Goal: Information Seeking & Learning: Check status

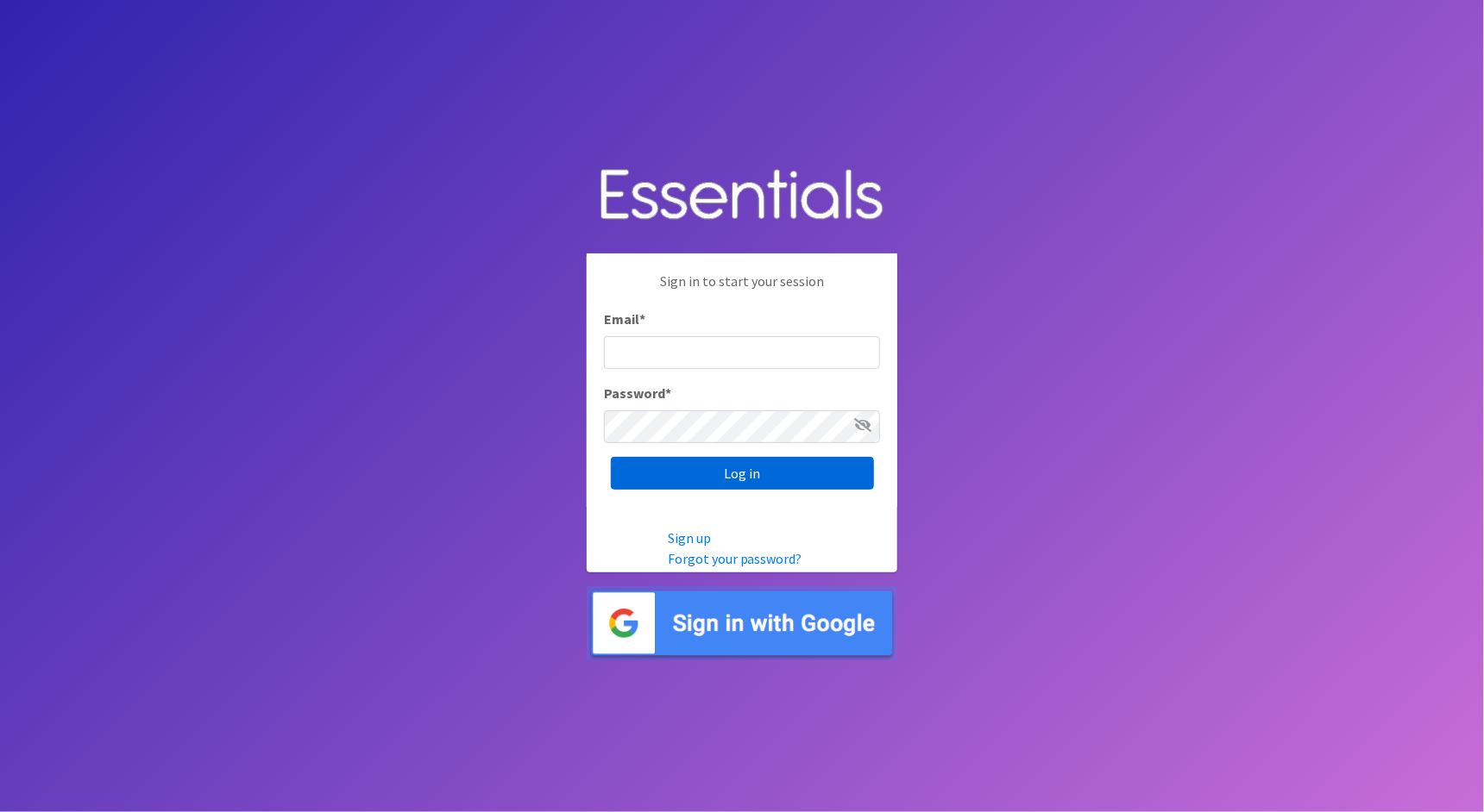
type input "[PERSON_NAME][EMAIL_ADDRESS][DOMAIN_NAME]"
click at [816, 488] on input "Log in" at bounding box center [742, 473] width 263 height 33
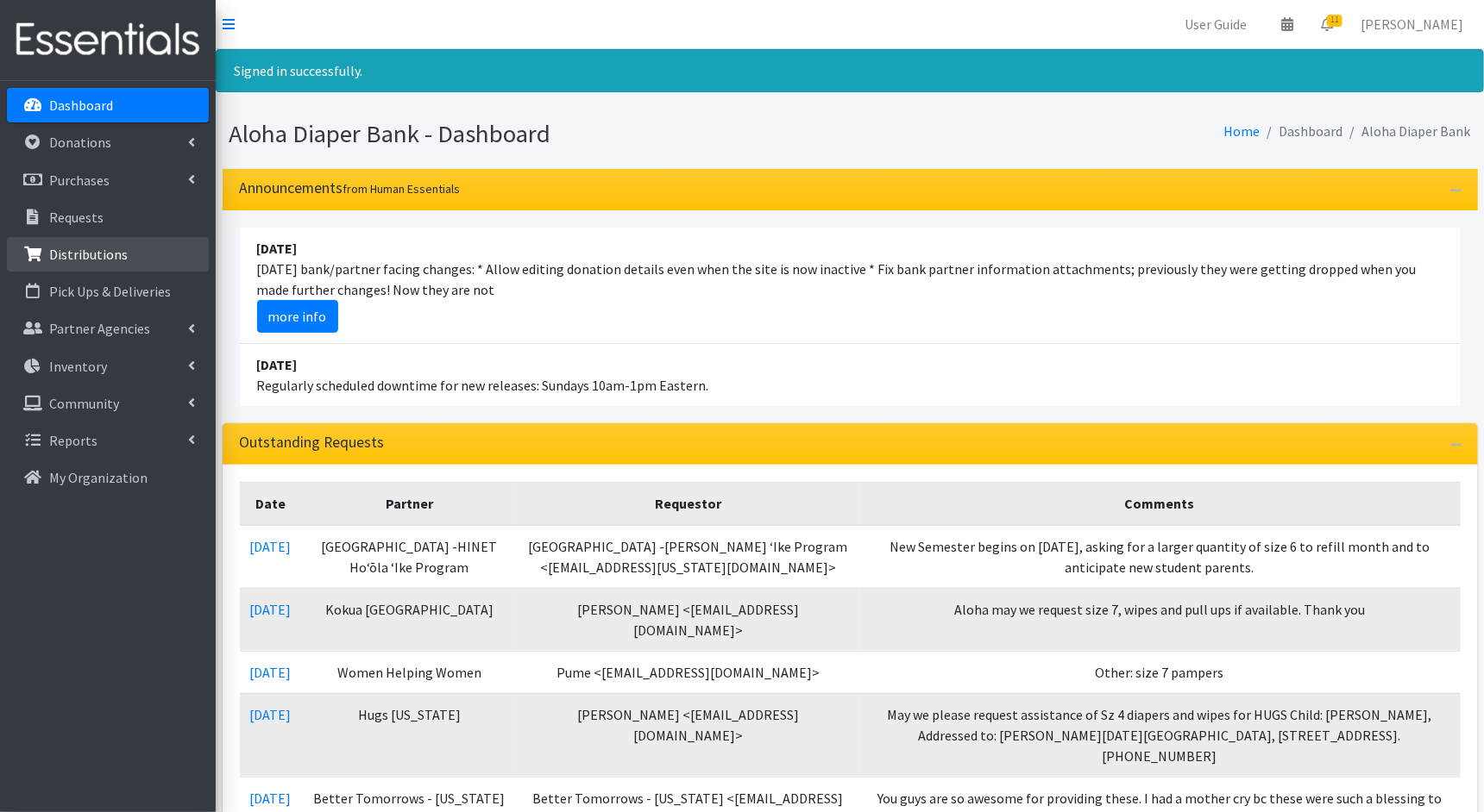
click at [127, 255] on link "Distributions" at bounding box center [108, 254] width 202 height 34
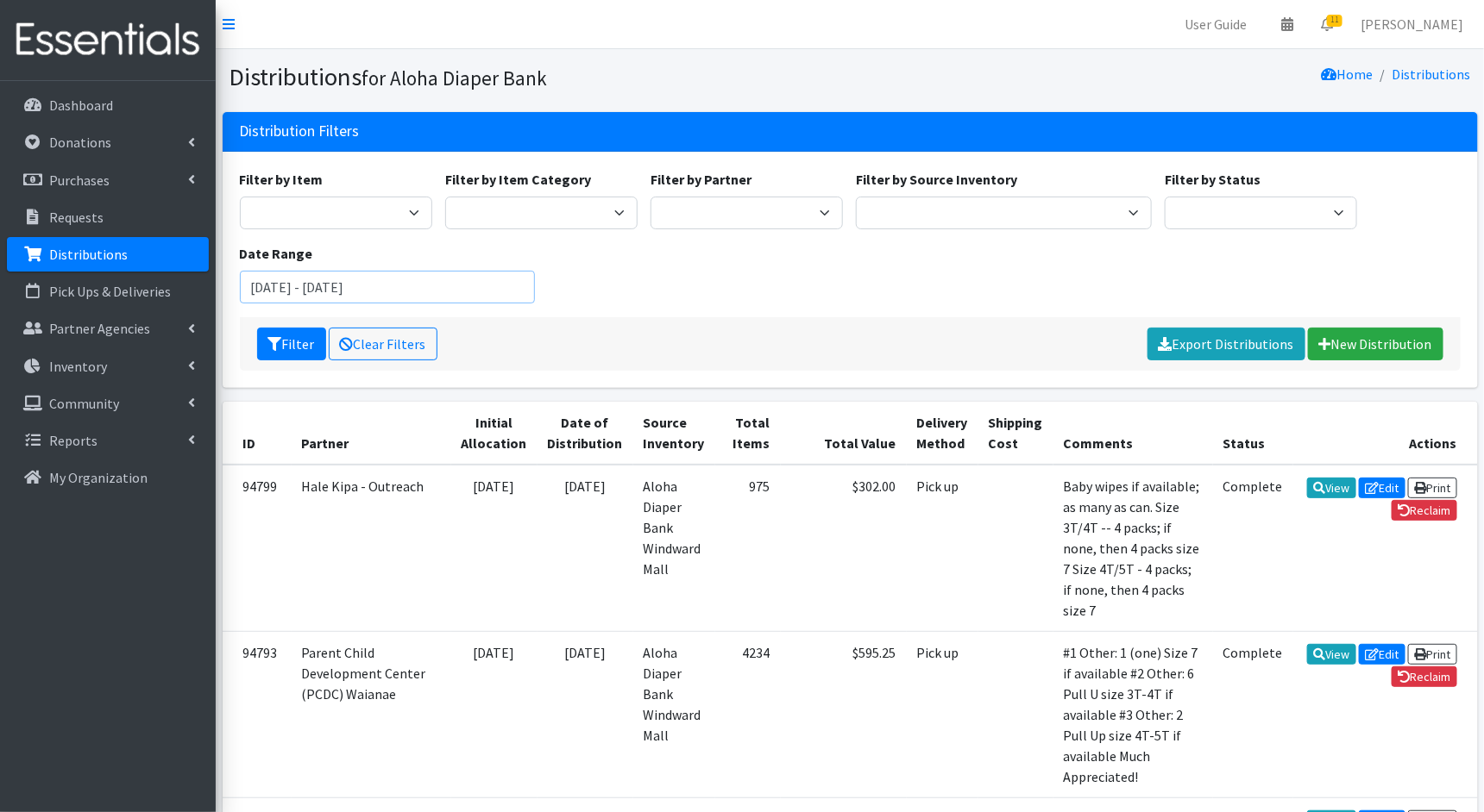
click at [330, 294] on input "June 14, 2025 - September 14, 2025" at bounding box center [388, 286] width 296 height 33
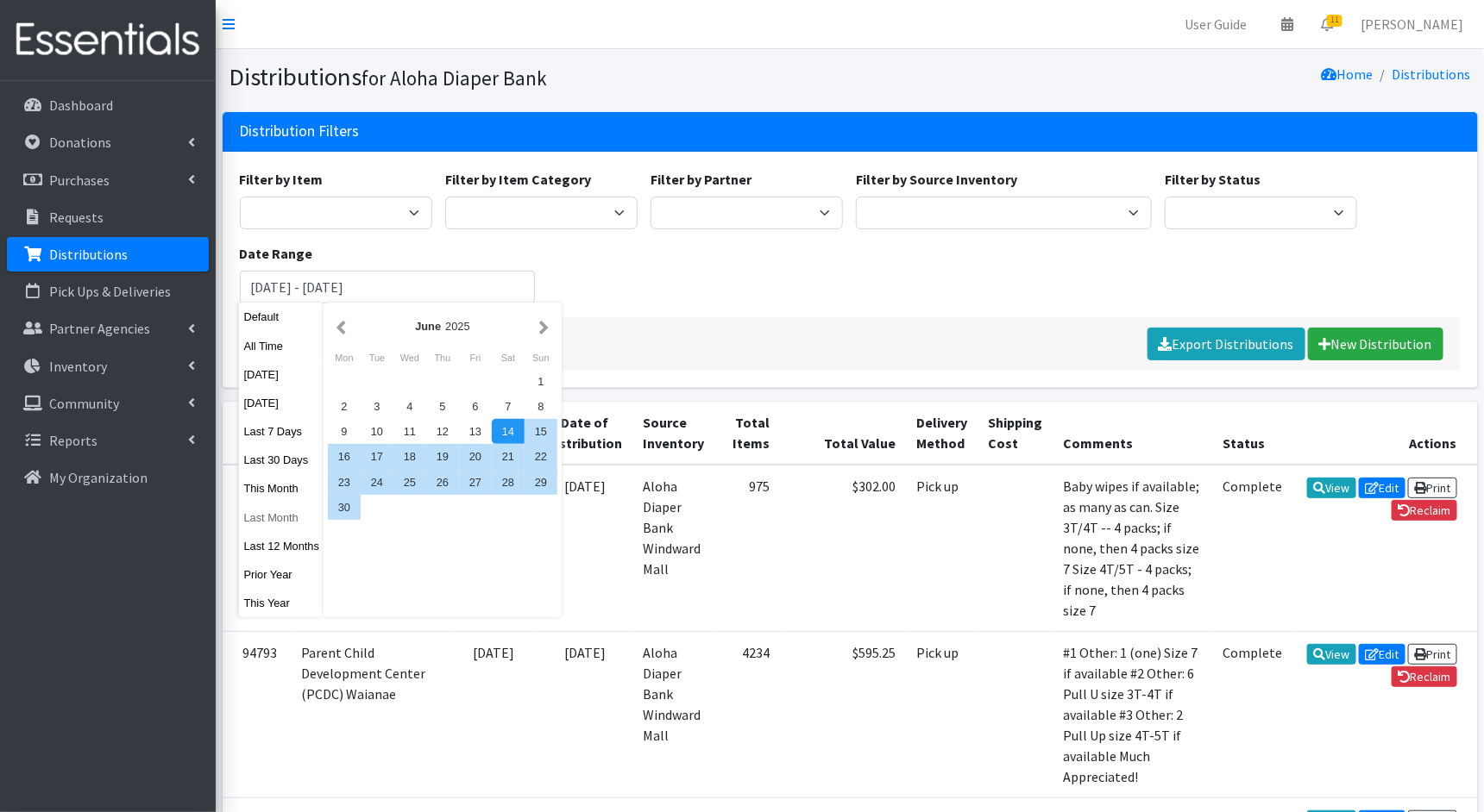
click at [263, 528] on button "Last Month" at bounding box center [281, 518] width 85 height 25
type input "July 1, 2025 - July 31, 2025"
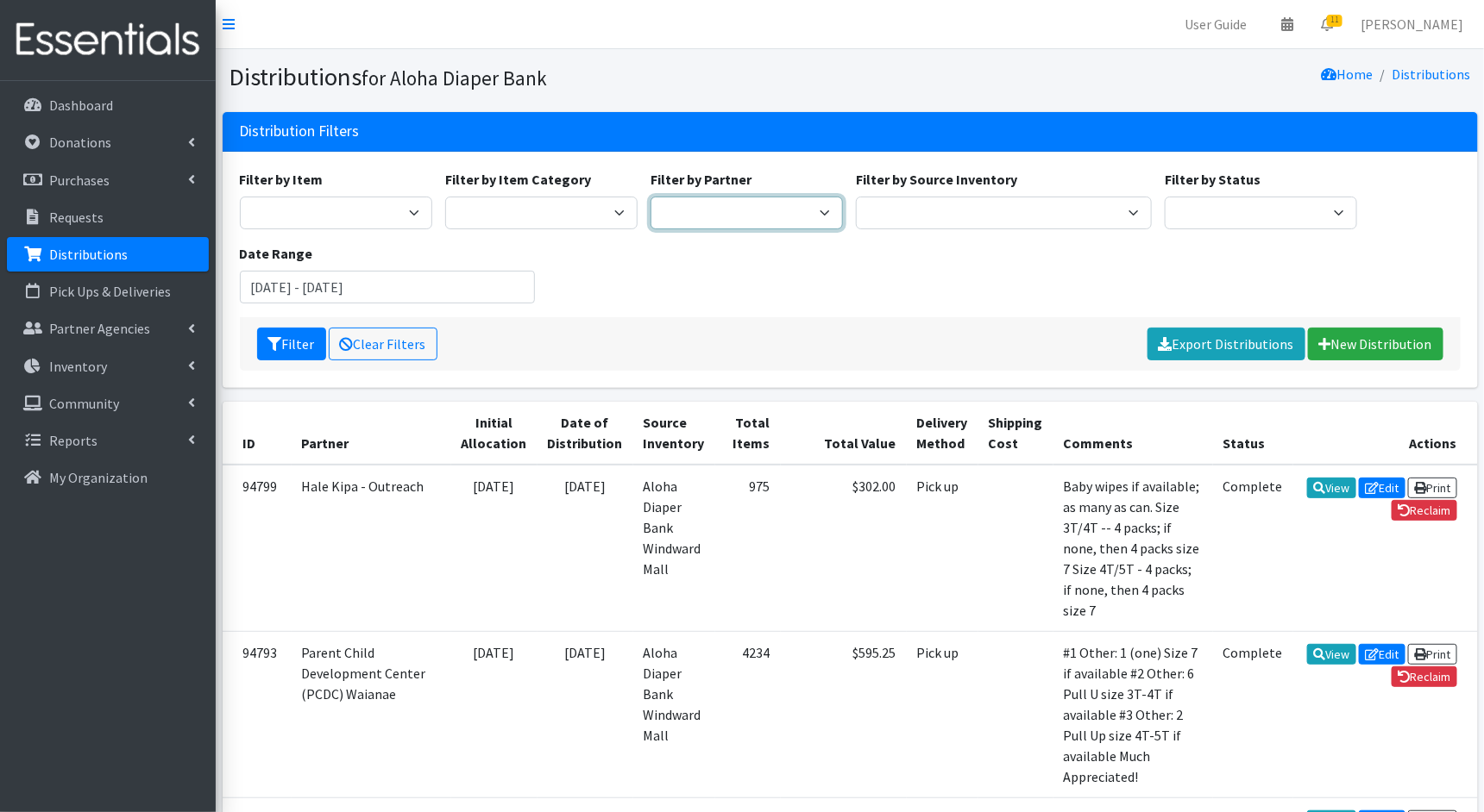
click at [790, 210] on select "Aloha Diaper Bank Maui Anne Komatsu Better Tomorrows - Hawaii BYU Student Outre…" at bounding box center [746, 212] width 192 height 33
select select "1734"
click at [650, 196] on select "Aloha Diaper Bank Maui Anne Komatsu Better Tomorrows - Hawaii BYU Student Outre…" at bounding box center [746, 212] width 192 height 33
click at [301, 350] on button "Filter" at bounding box center [292, 343] width 69 height 33
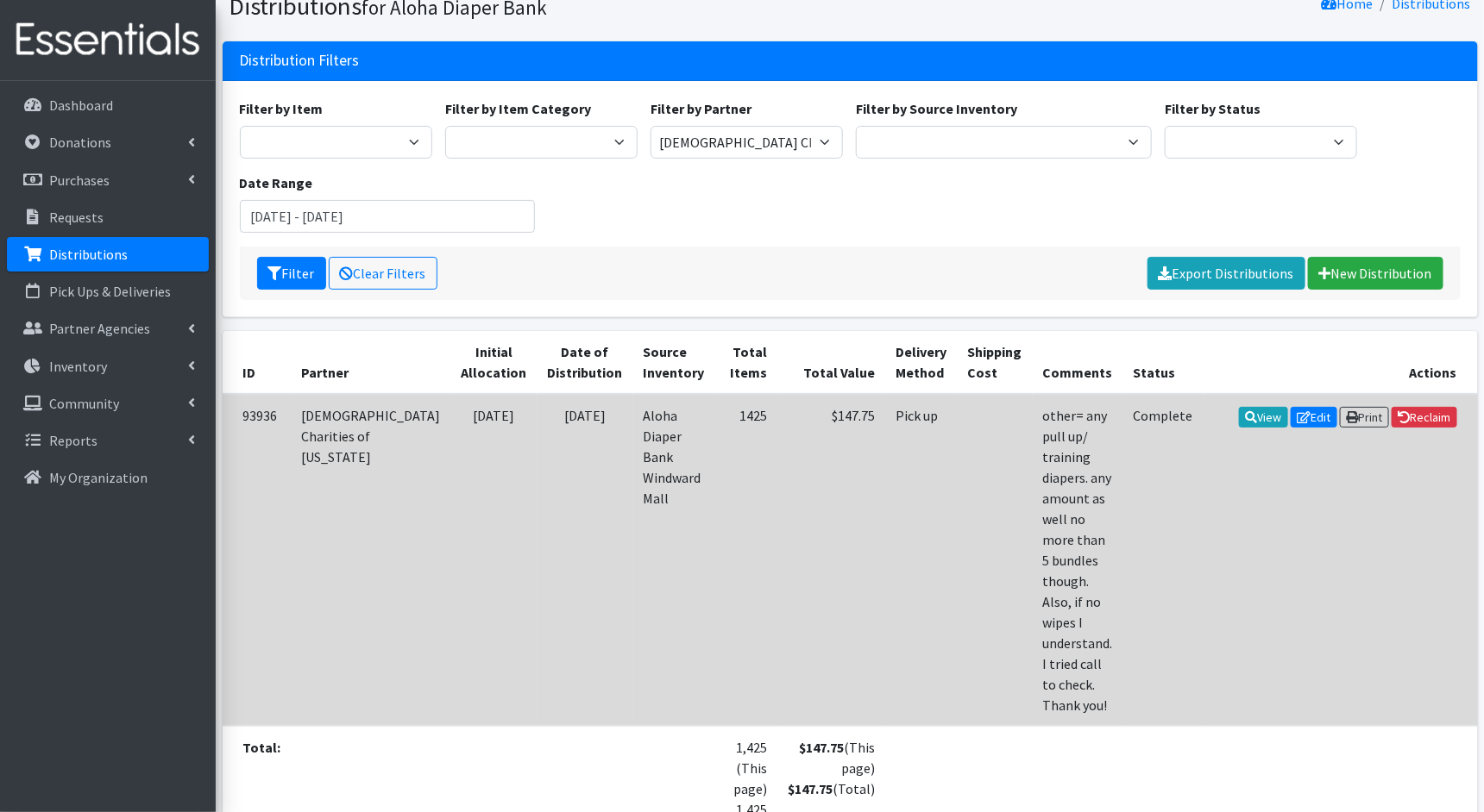
scroll to position [75, 0]
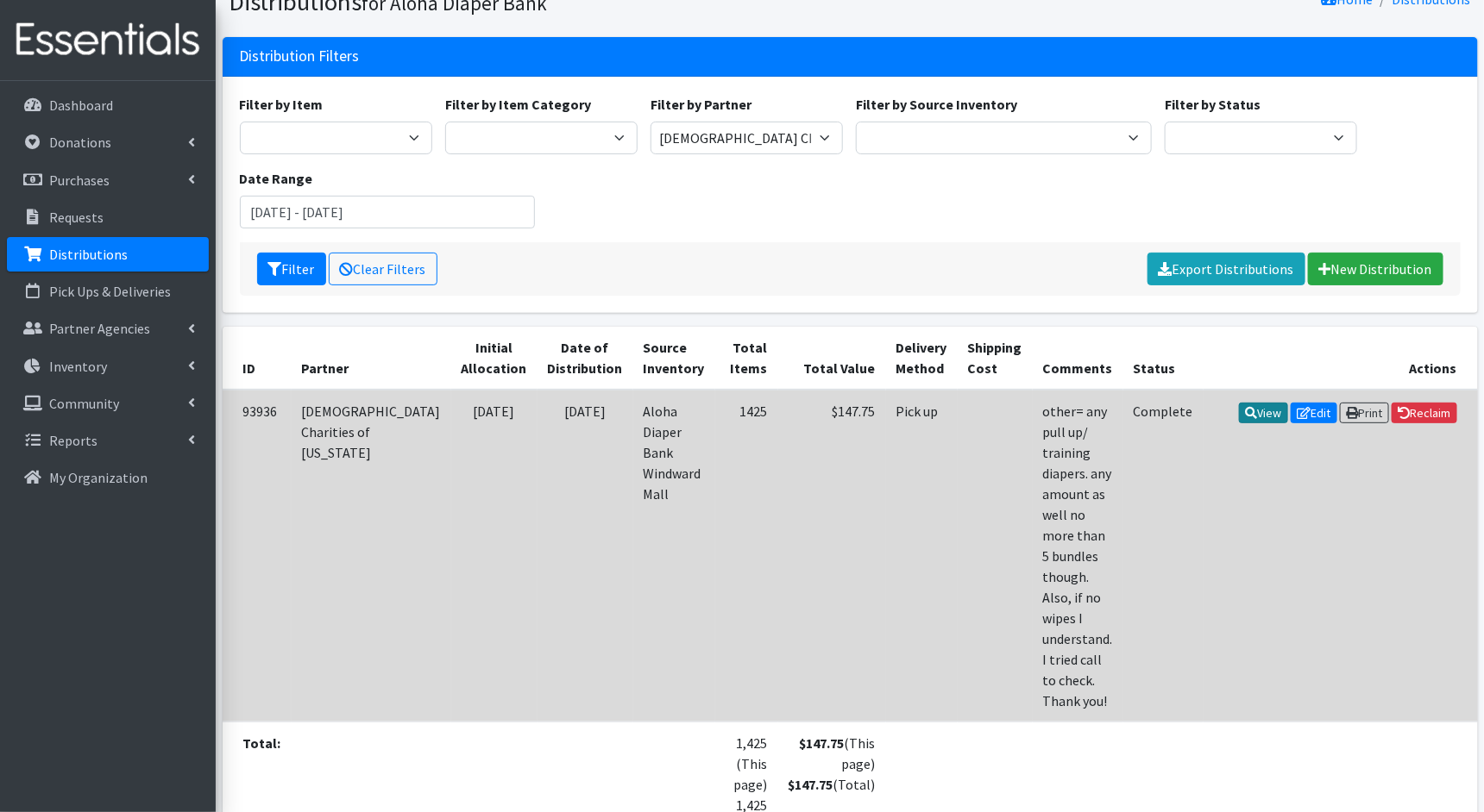
click at [1246, 411] on icon at bounding box center [1252, 413] width 12 height 12
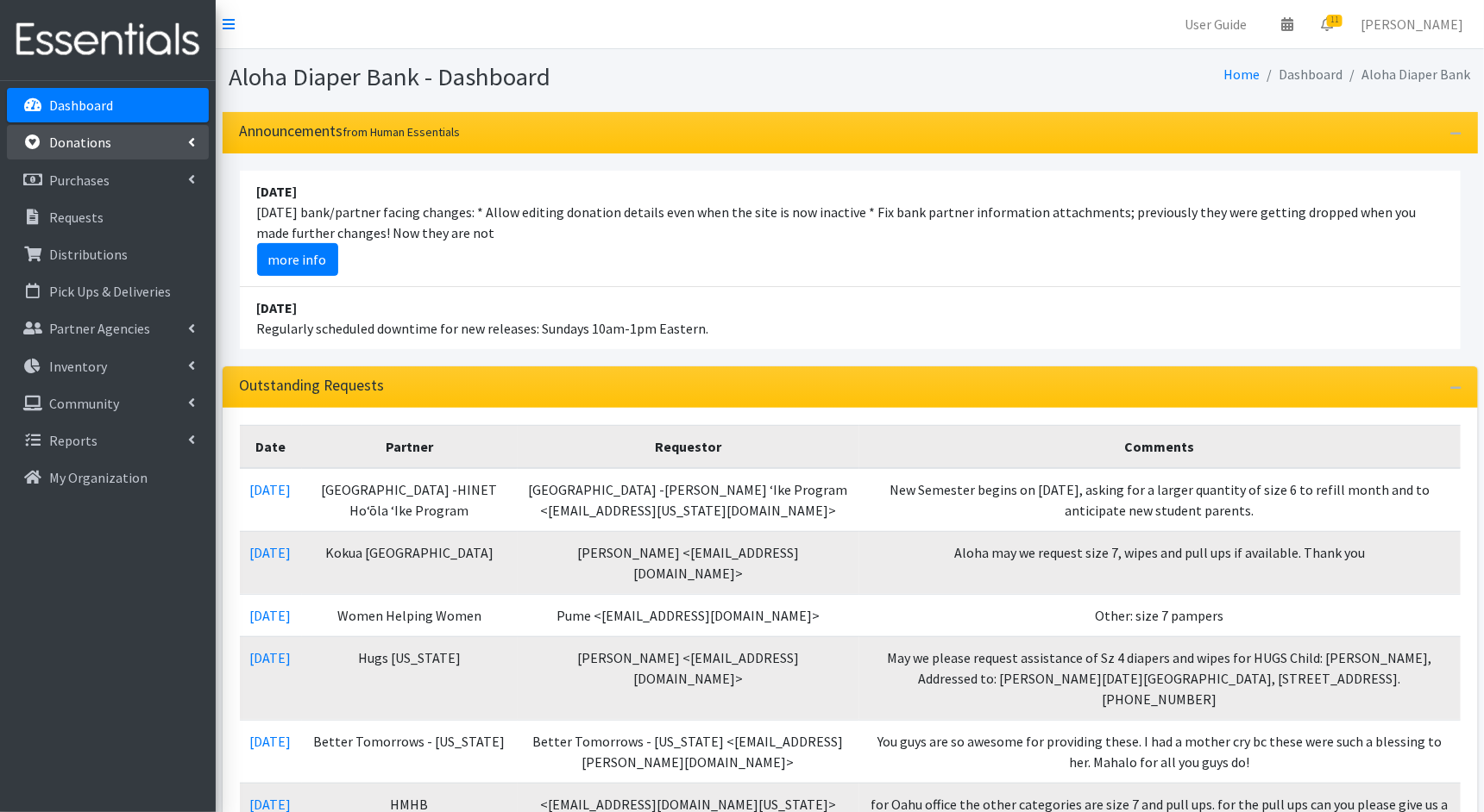
click at [111, 146] on link "Donations" at bounding box center [108, 142] width 202 height 34
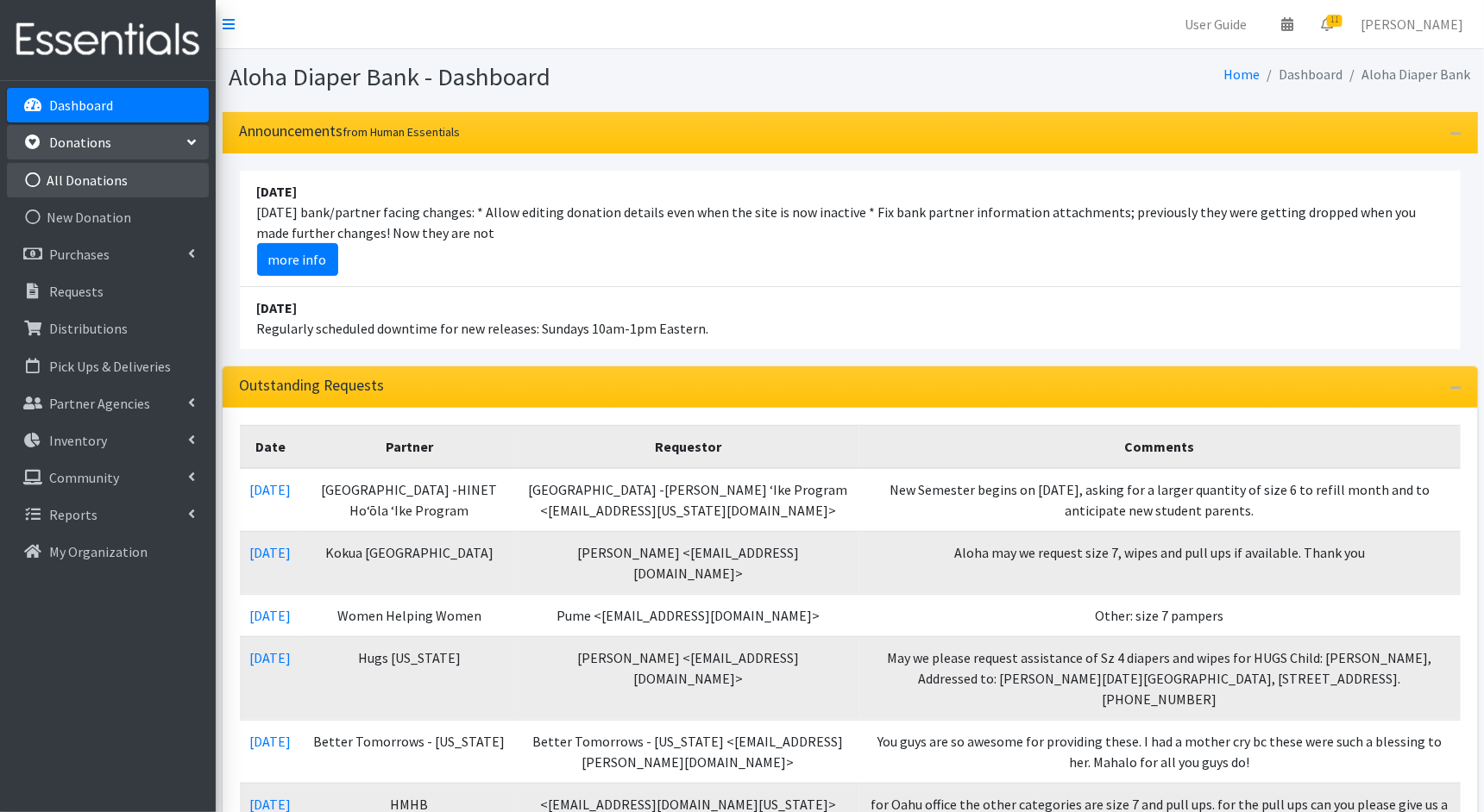
click at [104, 187] on link "All Donations" at bounding box center [108, 180] width 202 height 34
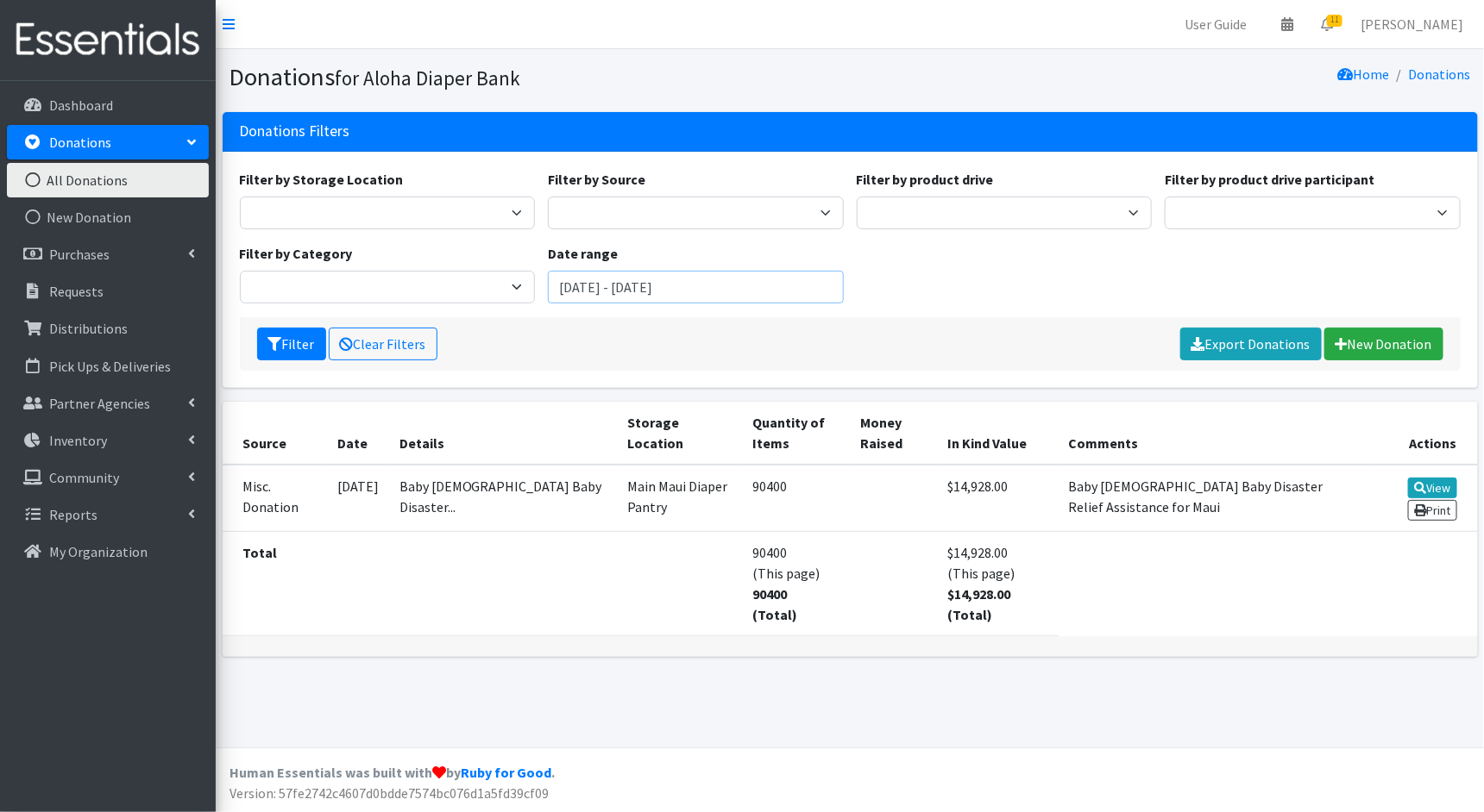
click at [611, 290] on input "[DATE] - [DATE]" at bounding box center [696, 286] width 296 height 33
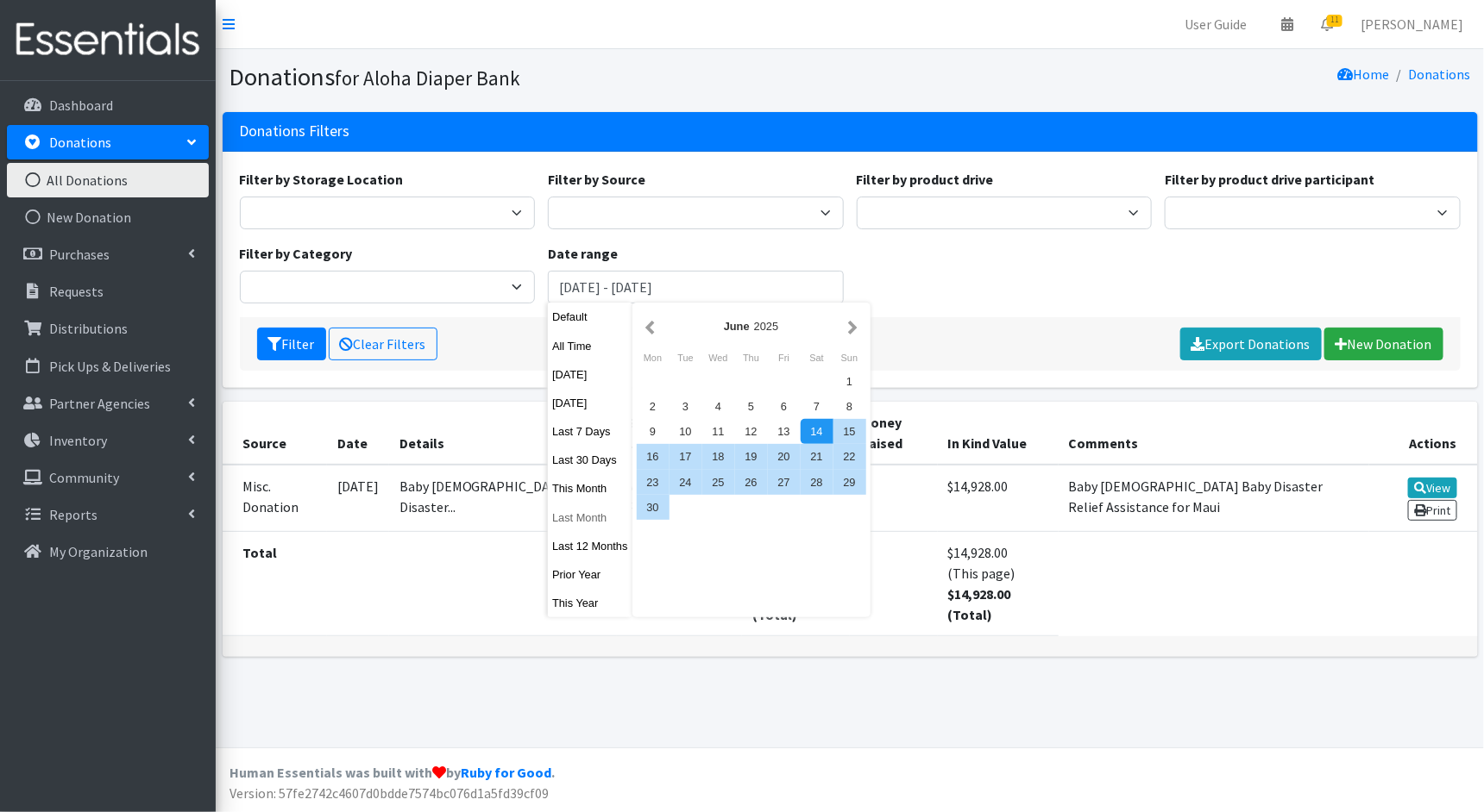
drag, startPoint x: 598, startPoint y: 489, endPoint x: 595, endPoint y: 516, distance: 27.2
click at [595, 516] on div "Default All Time Today Yesterday Last 7 Days Last 30 Days This Month Last Month…" at bounding box center [590, 460] width 85 height 314
click at [593, 516] on button "Last Month" at bounding box center [590, 518] width 85 height 25
type input "July 1, 2025 - July 31, 2025"
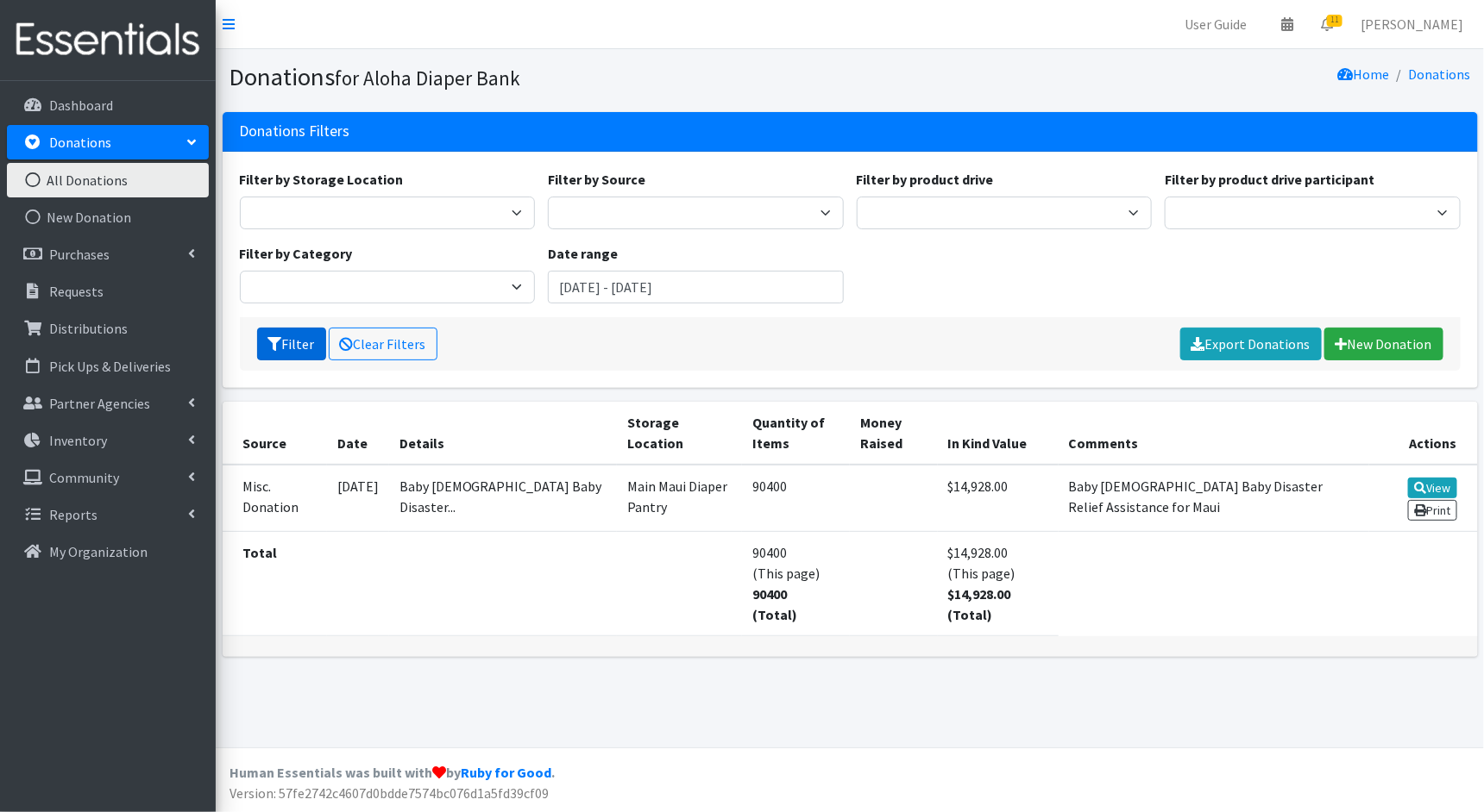
click at [272, 337] on icon "submit" at bounding box center [276, 344] width 14 height 14
drag, startPoint x: 725, startPoint y: 547, endPoint x: 763, endPoint y: 546, distance: 38.0
click at [764, 546] on td "90400 (This page) 90400 (Total)" at bounding box center [796, 583] width 108 height 104
copy td "90400"
click at [141, 324] on link "Distributions" at bounding box center [108, 328] width 202 height 34
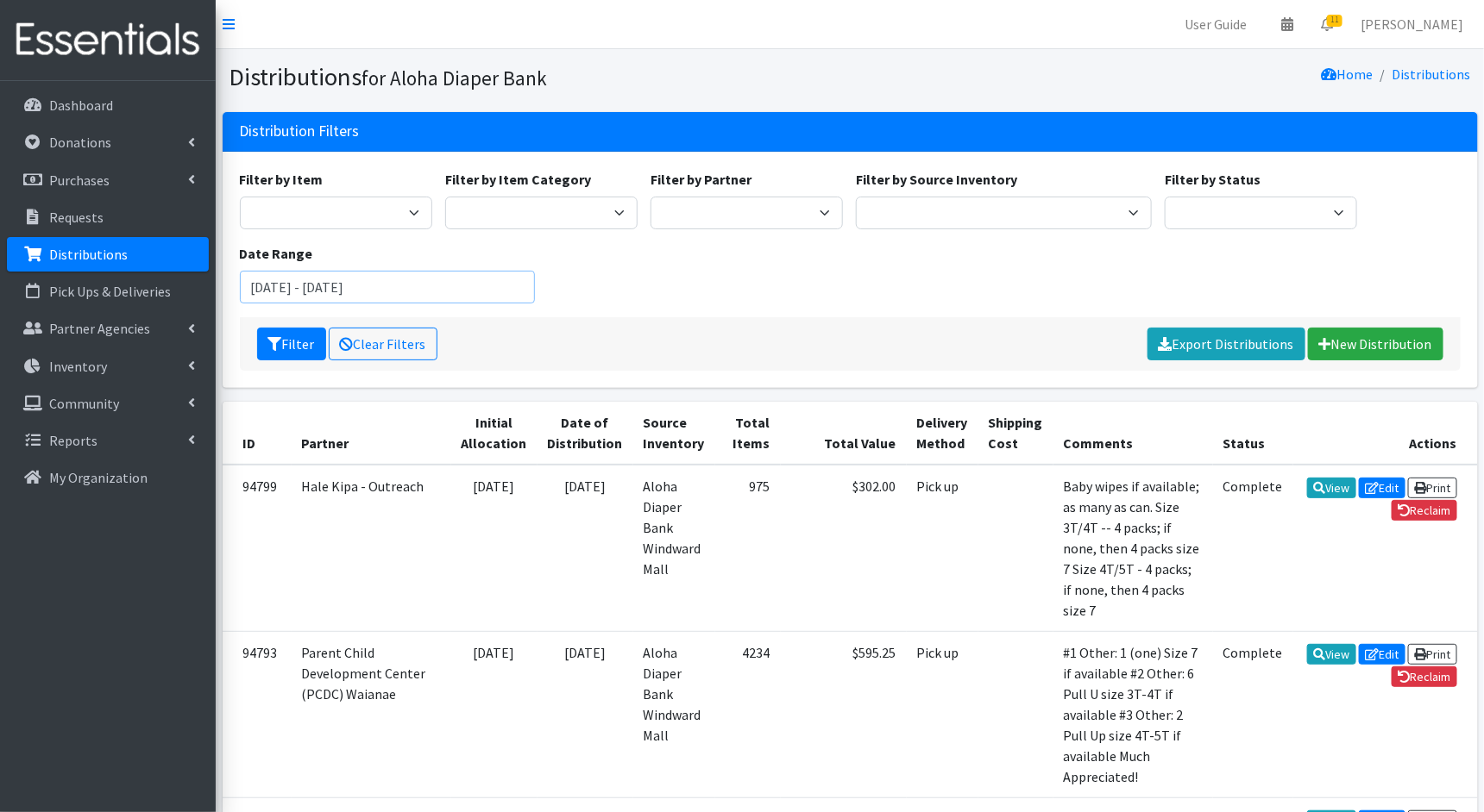
click at [463, 286] on input "[DATE] - [DATE]" at bounding box center [388, 286] width 296 height 33
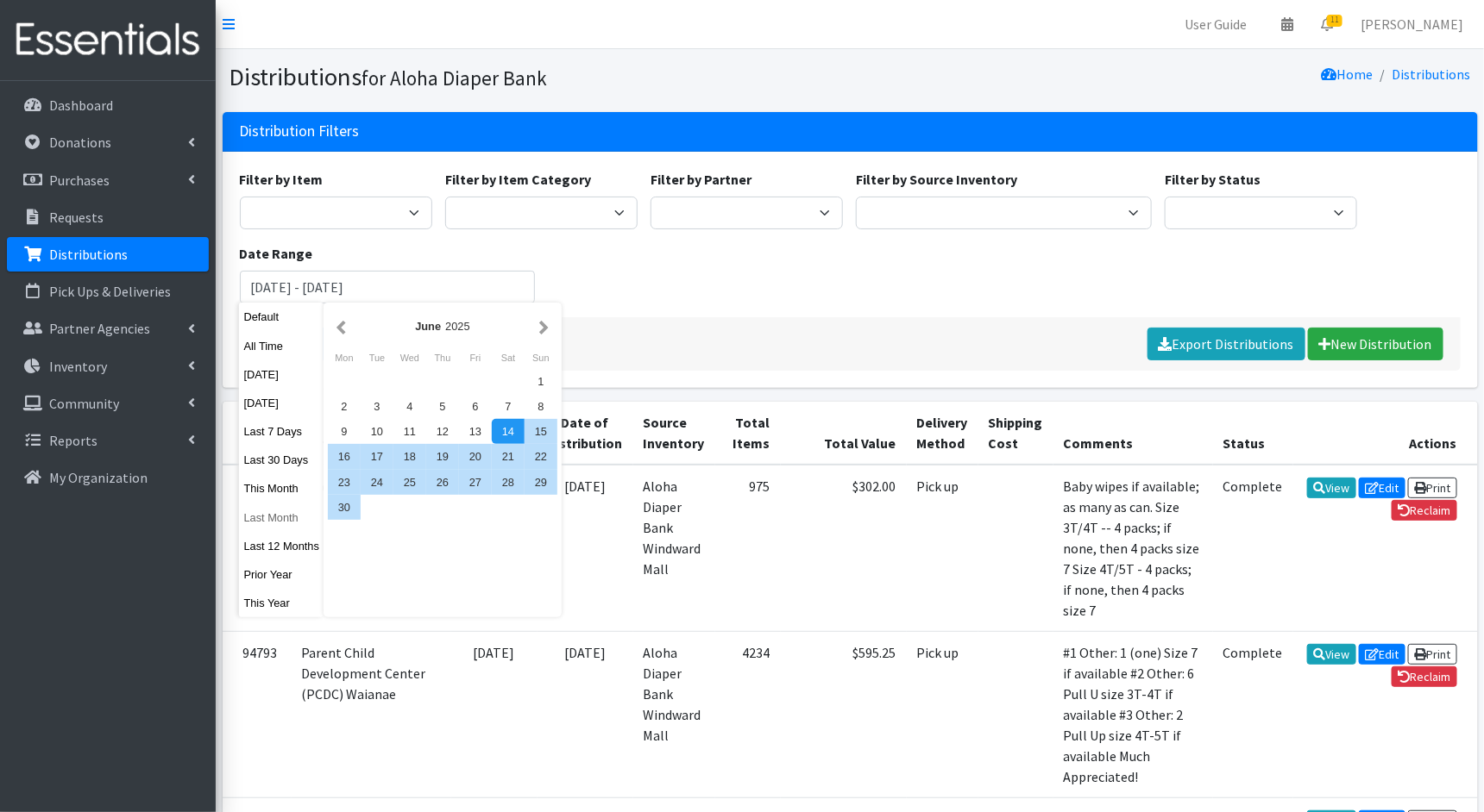
click at [260, 522] on button "Last Month" at bounding box center [281, 518] width 85 height 25
type input "July 1, 2025 - July 31, 2025"
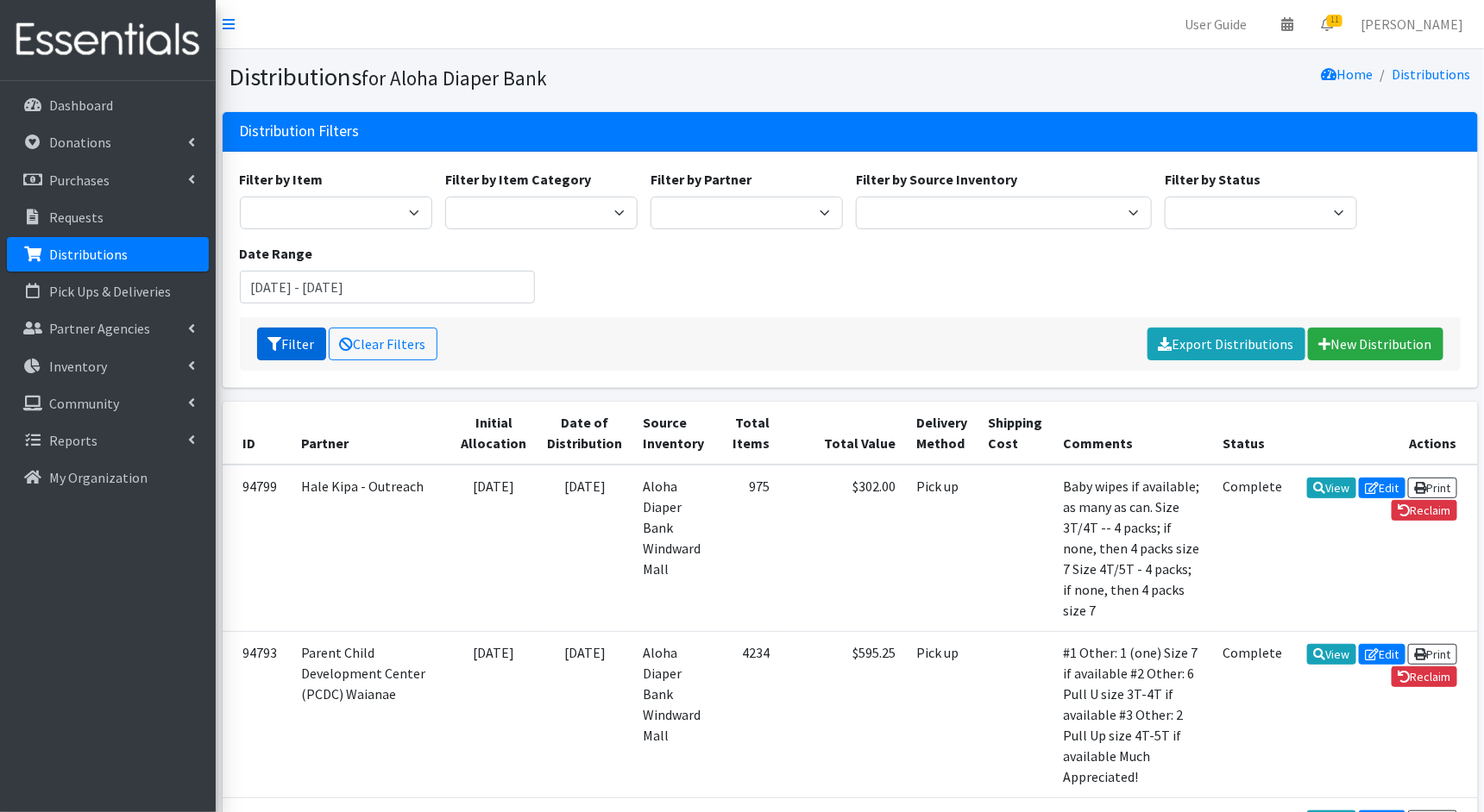
click at [301, 351] on button "Filter" at bounding box center [292, 343] width 69 height 33
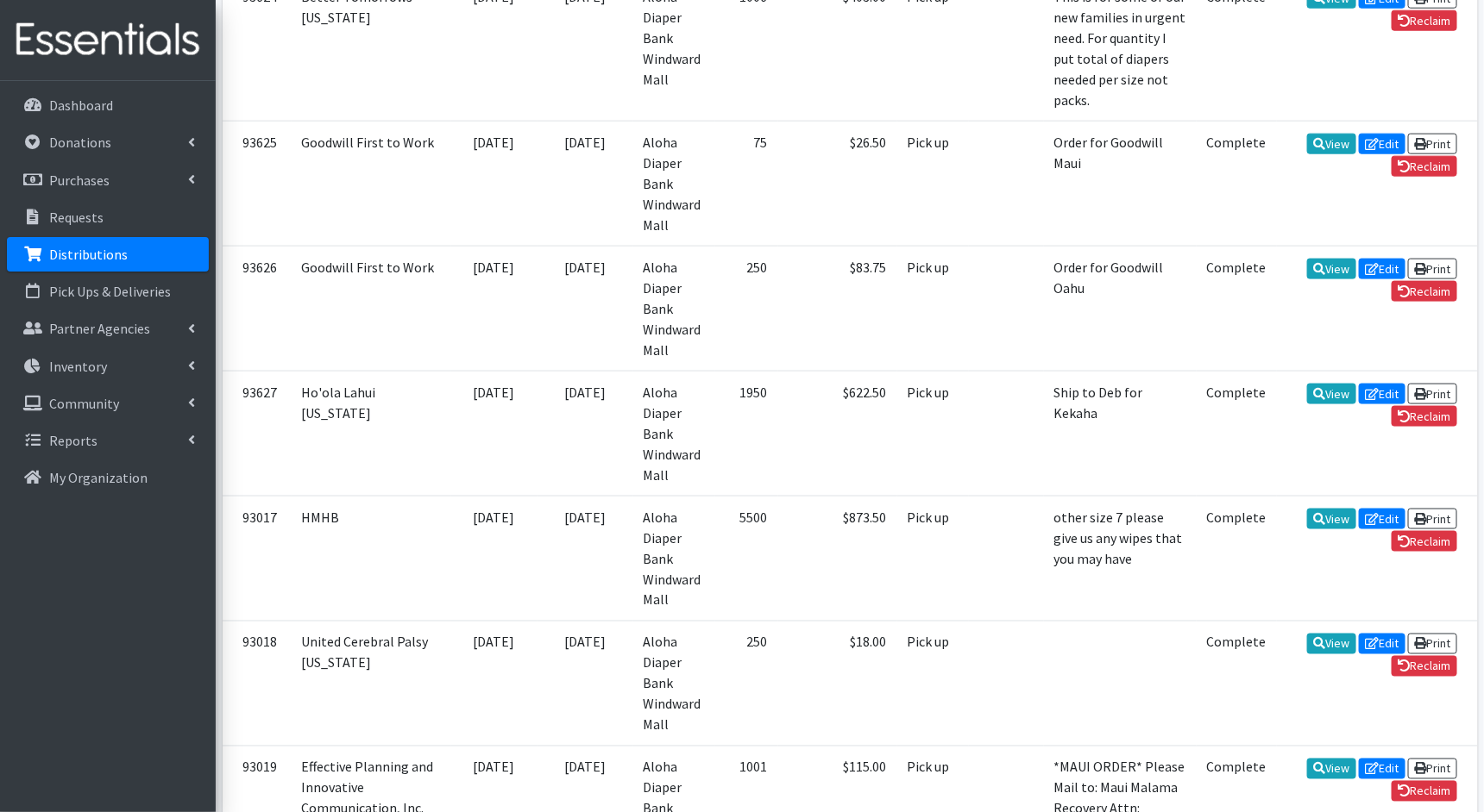
scroll to position [3971, 0]
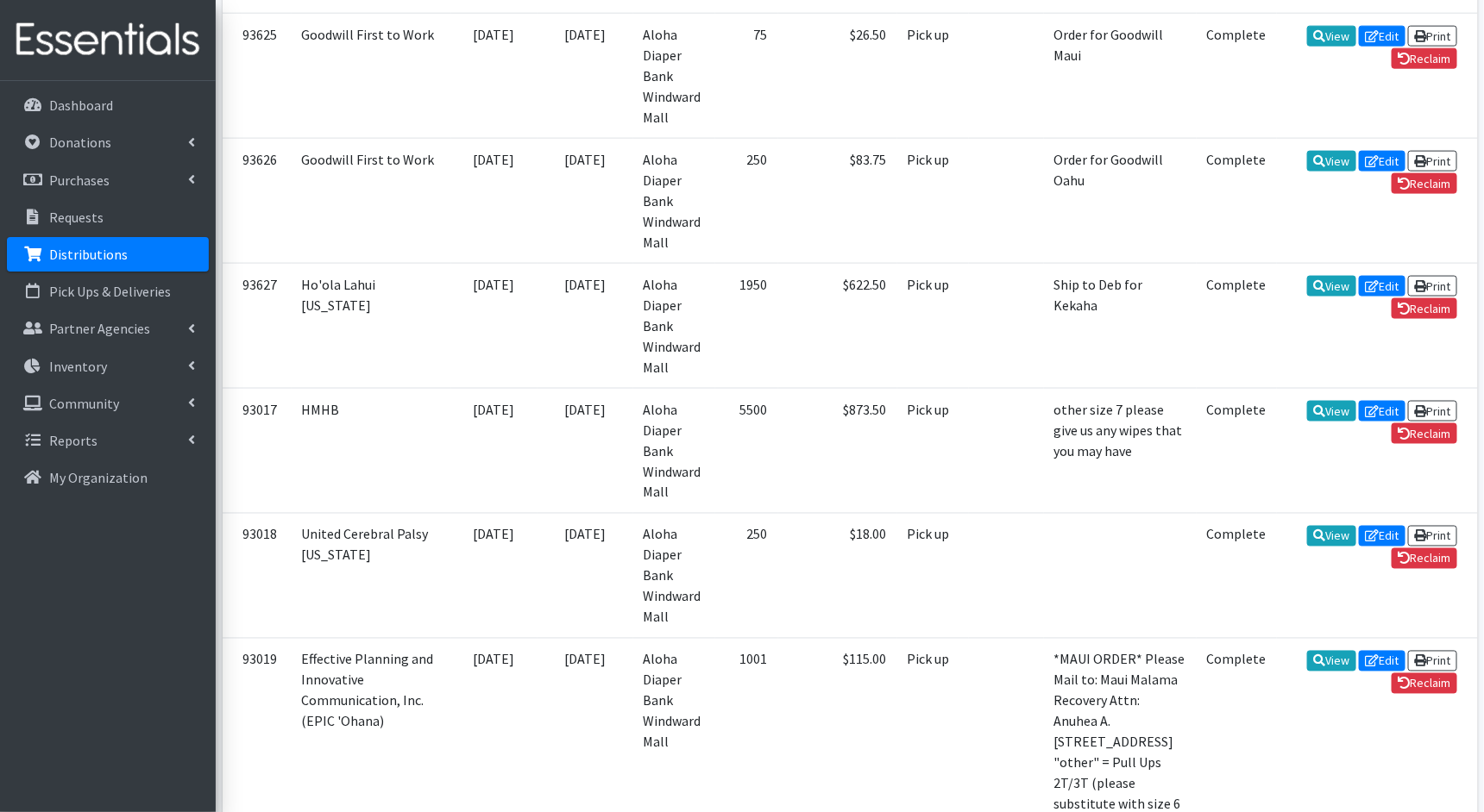
drag, startPoint x: 675, startPoint y: 609, endPoint x: 711, endPoint y: 609, distance: 36.0
copy td "56,757"
click at [92, 222] on p "Requests" at bounding box center [77, 218] width 55 height 18
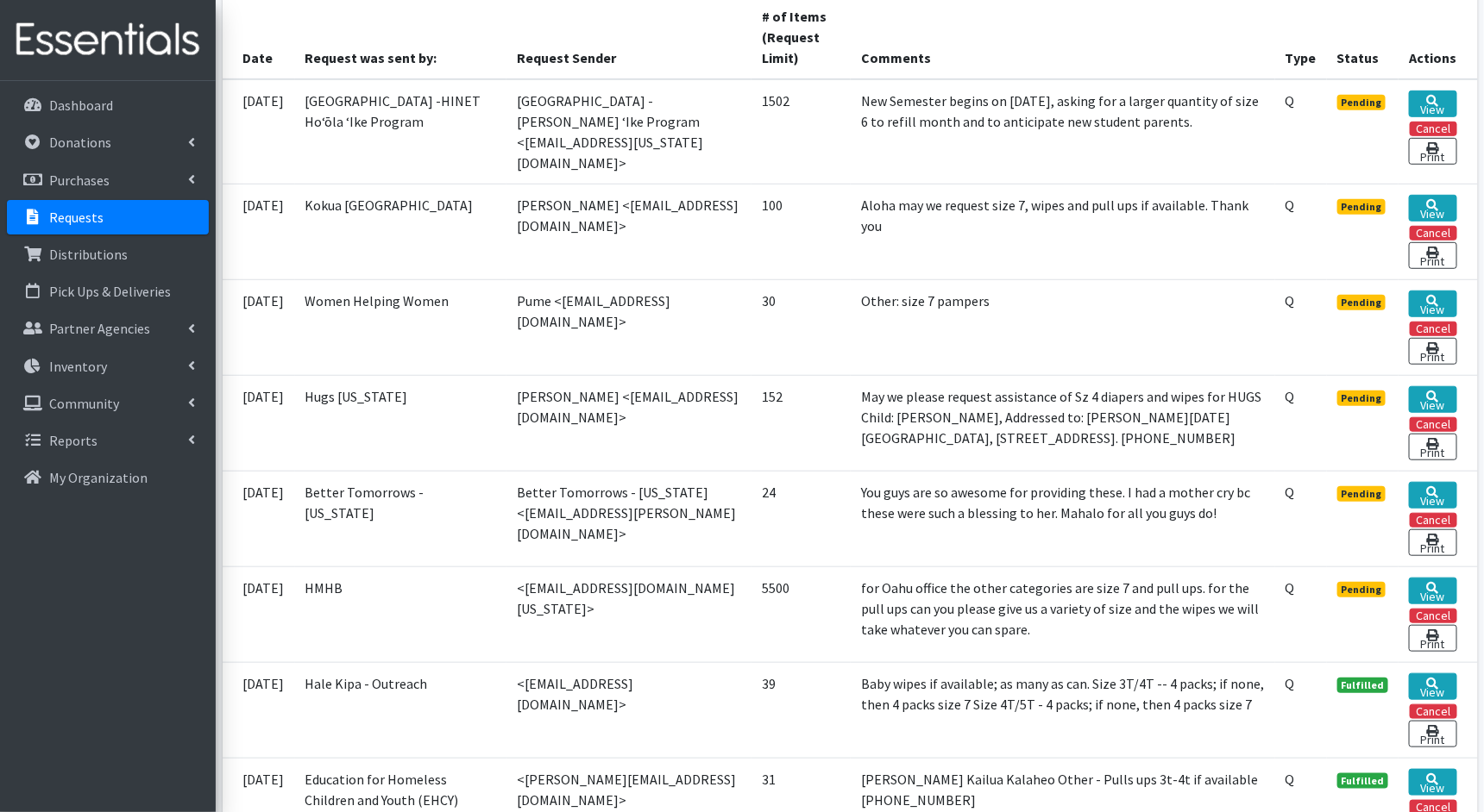
scroll to position [407, 0]
